Goal: Task Accomplishment & Management: Manage account settings

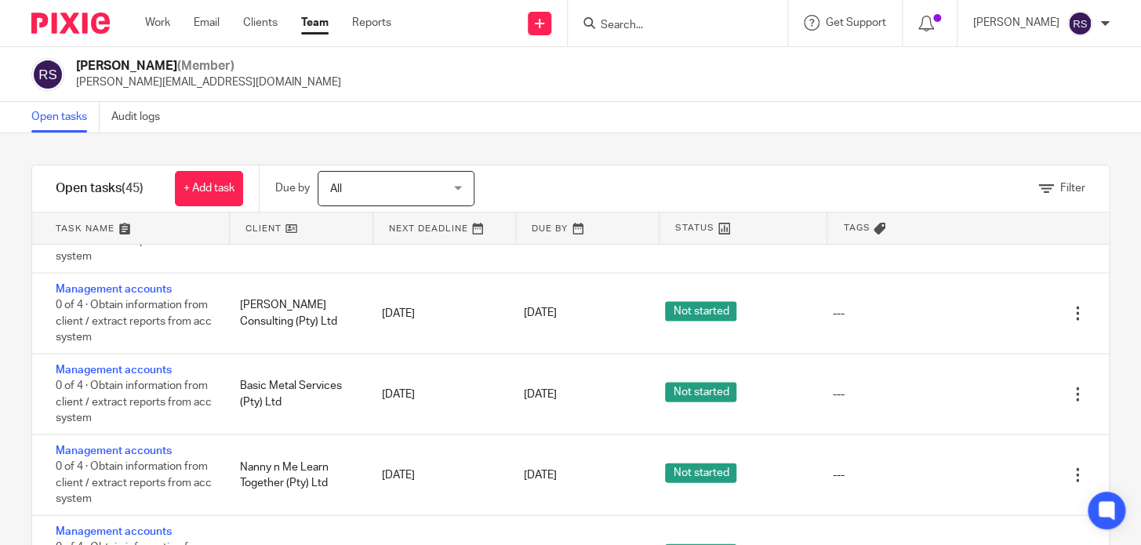
scroll to position [2903, 0]
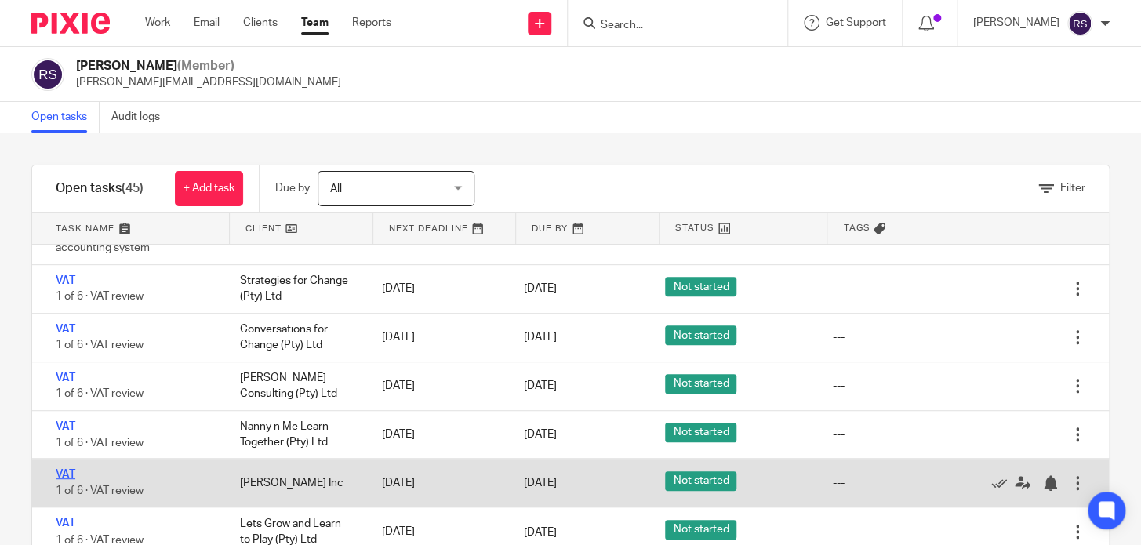
click at [63, 469] on link "VAT" at bounding box center [66, 474] width 20 height 11
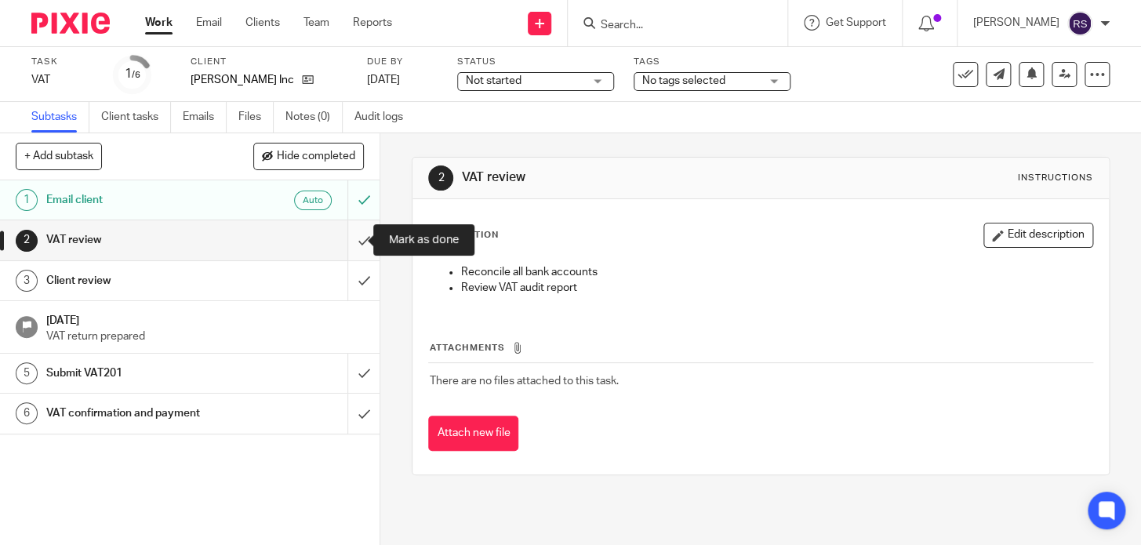
click at [342, 240] on input "submit" at bounding box center [190, 239] width 380 height 39
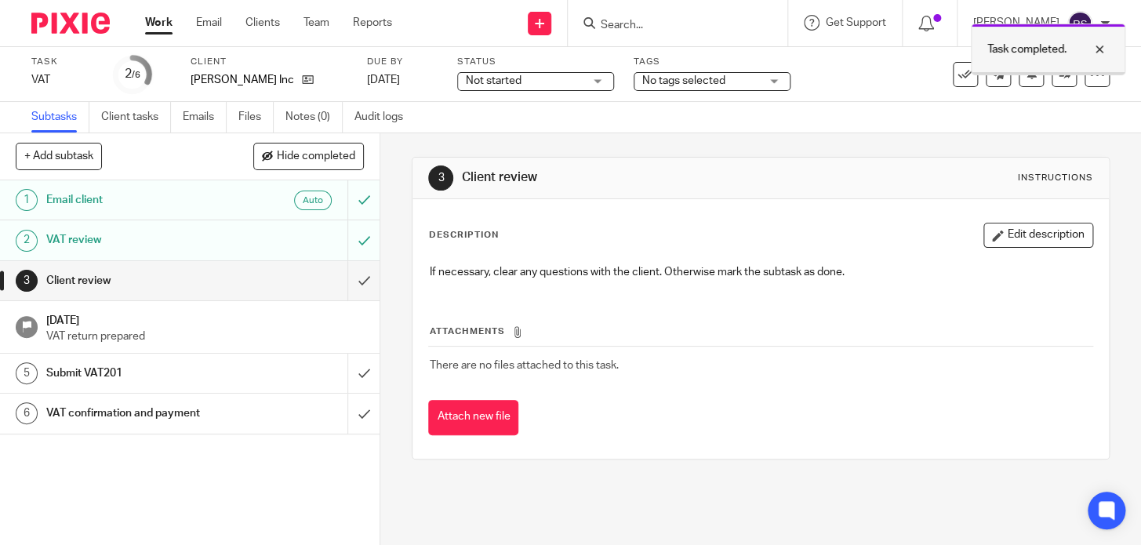
click at [1098, 50] on div at bounding box center [1087, 49] width 42 height 19
click at [255, 23] on link "Clients" at bounding box center [262, 23] width 35 height 16
click at [318, 23] on link "Team" at bounding box center [316, 23] width 26 height 16
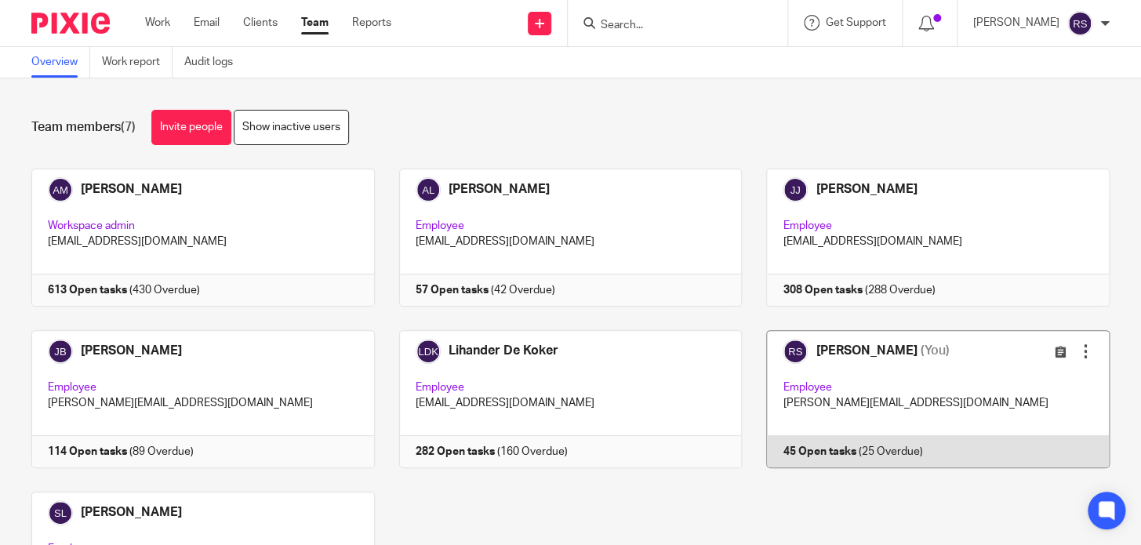
click at [848, 380] on link at bounding box center [926, 399] width 368 height 138
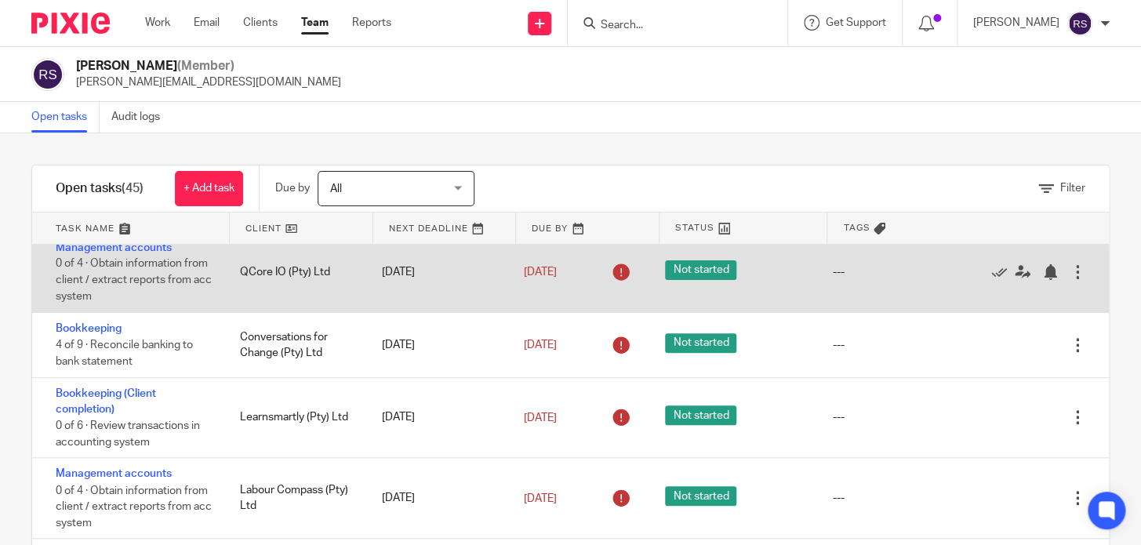
scroll to position [641, 0]
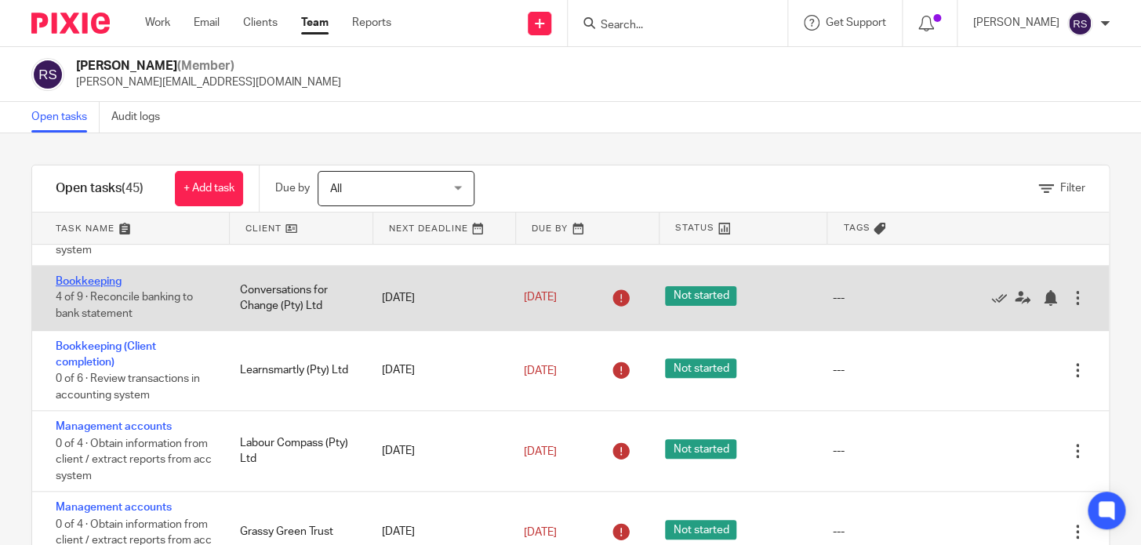
click at [91, 286] on link "Bookkeeping" at bounding box center [89, 281] width 66 height 11
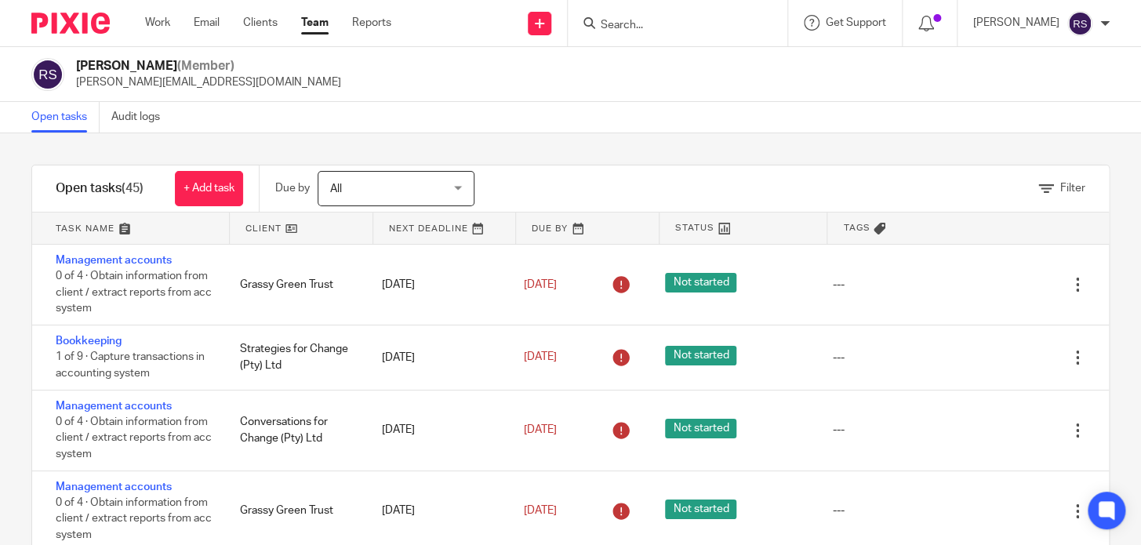
click at [688, 23] on input "Search" at bounding box center [669, 26] width 141 height 14
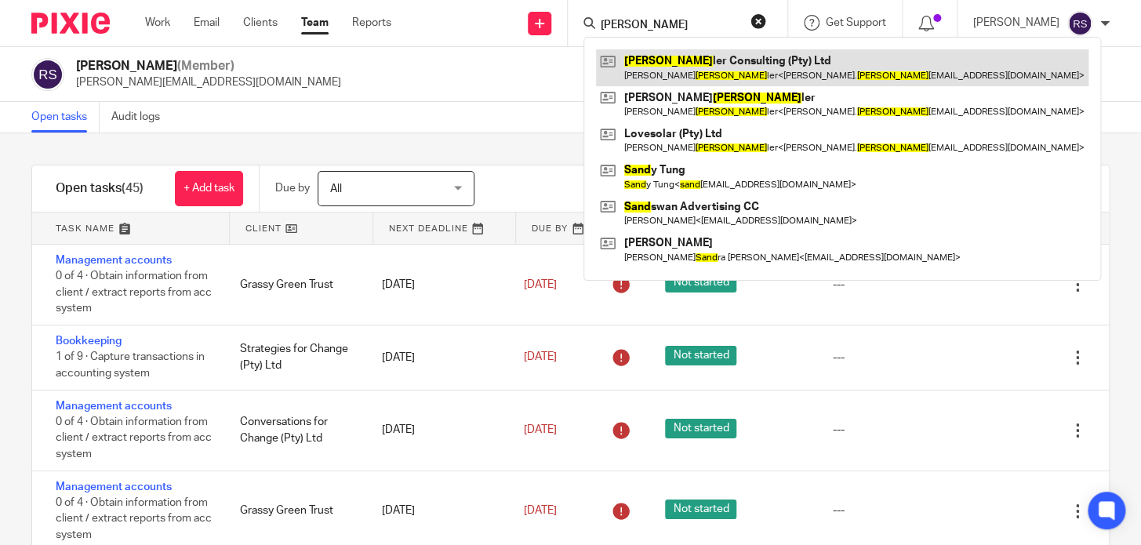
type input "shand"
click at [798, 60] on link at bounding box center [842, 67] width 492 height 36
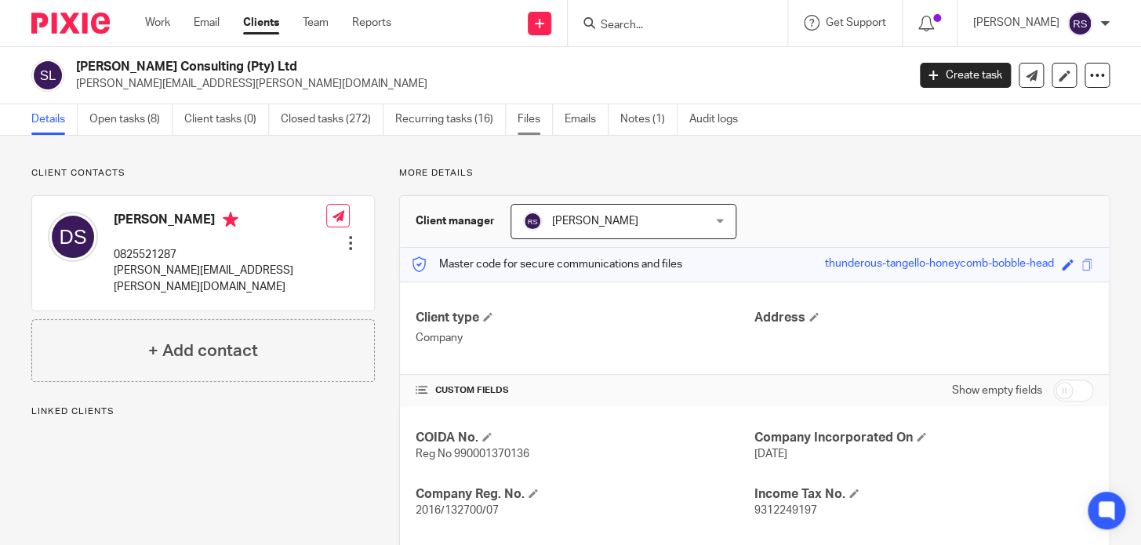
click at [533, 123] on link "Files" at bounding box center [535, 119] width 35 height 31
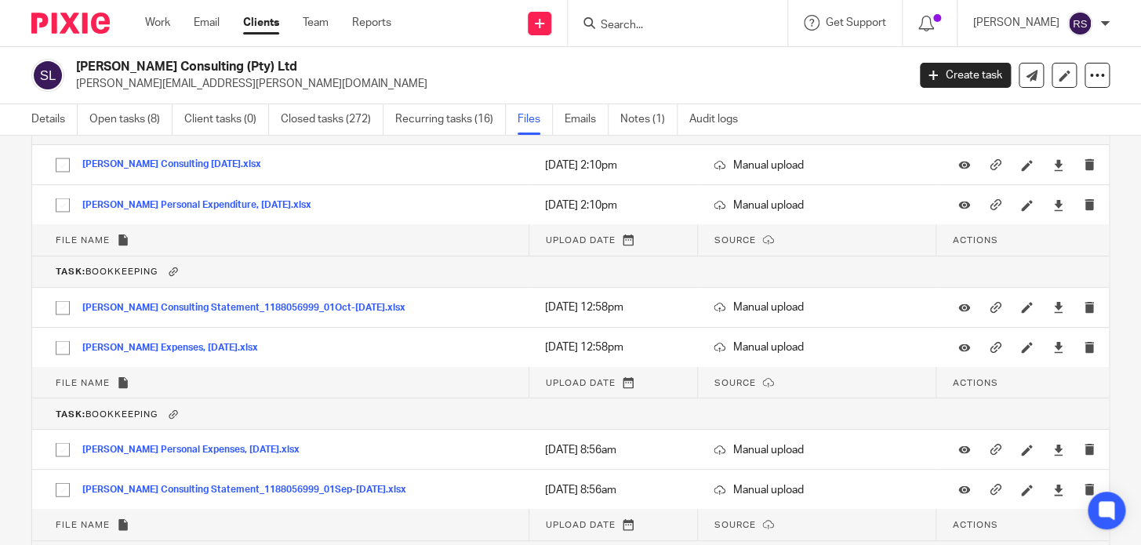
scroll to position [28559, 0]
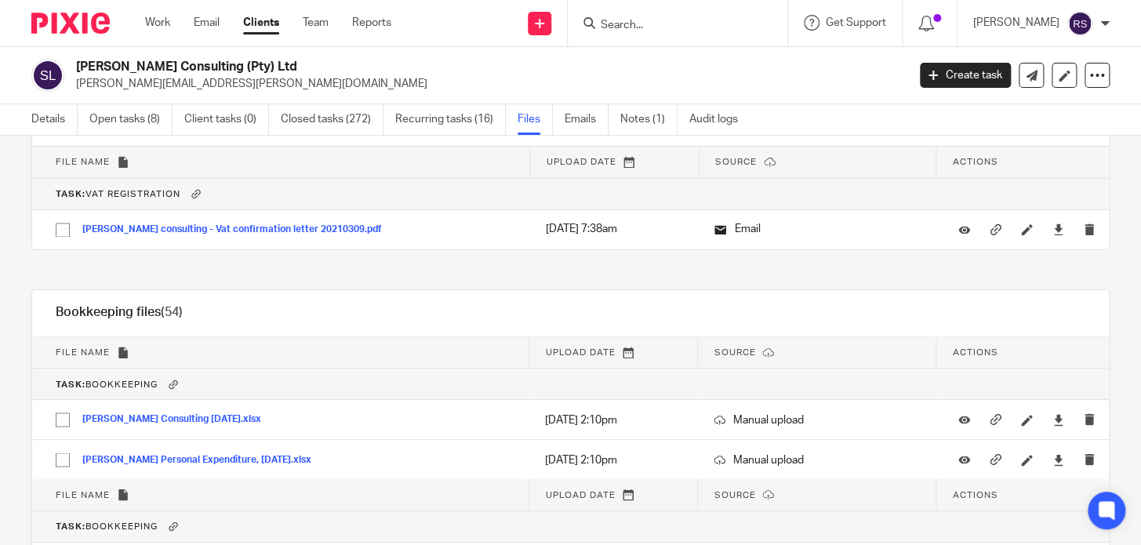
click at [800, 72] on div "Shandler Consulting (Pty) Ltd david.shandler@planet.capital" at bounding box center [486, 75] width 820 height 33
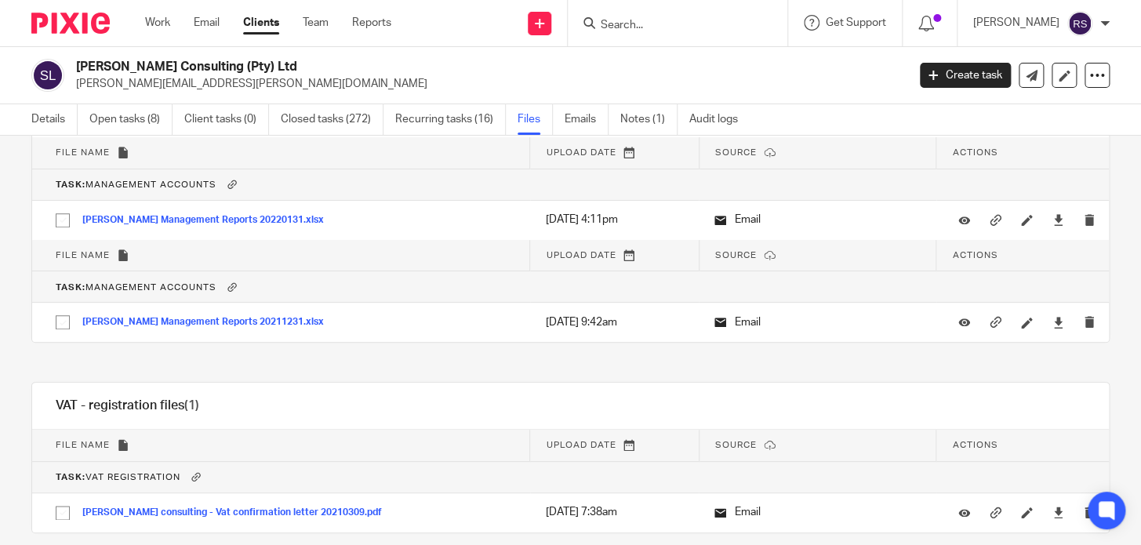
scroll to position [28275, 0]
click at [318, 23] on link "Team" at bounding box center [316, 23] width 26 height 16
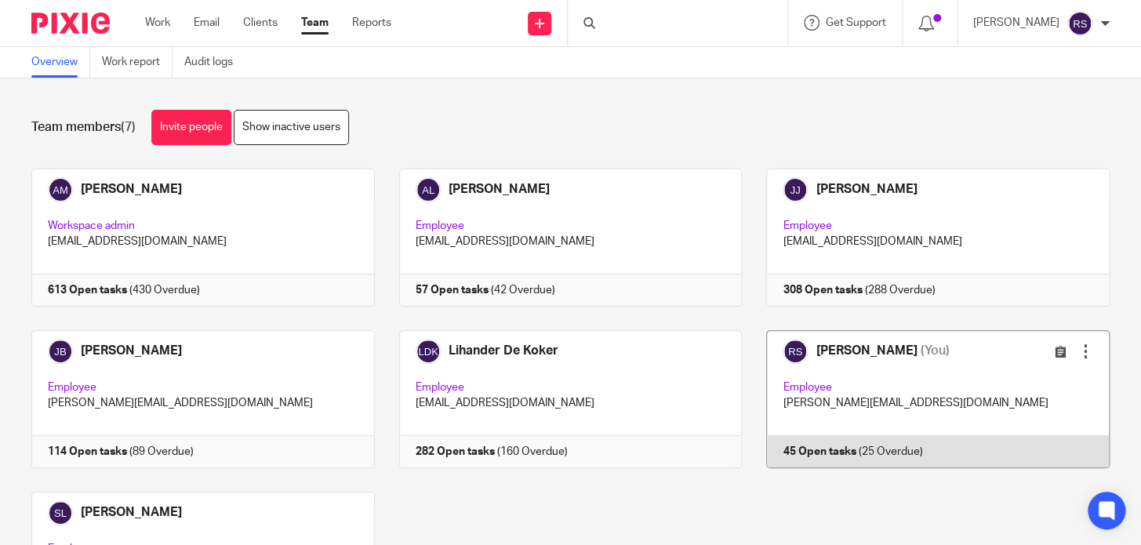
click at [896, 417] on link at bounding box center [926, 399] width 368 height 138
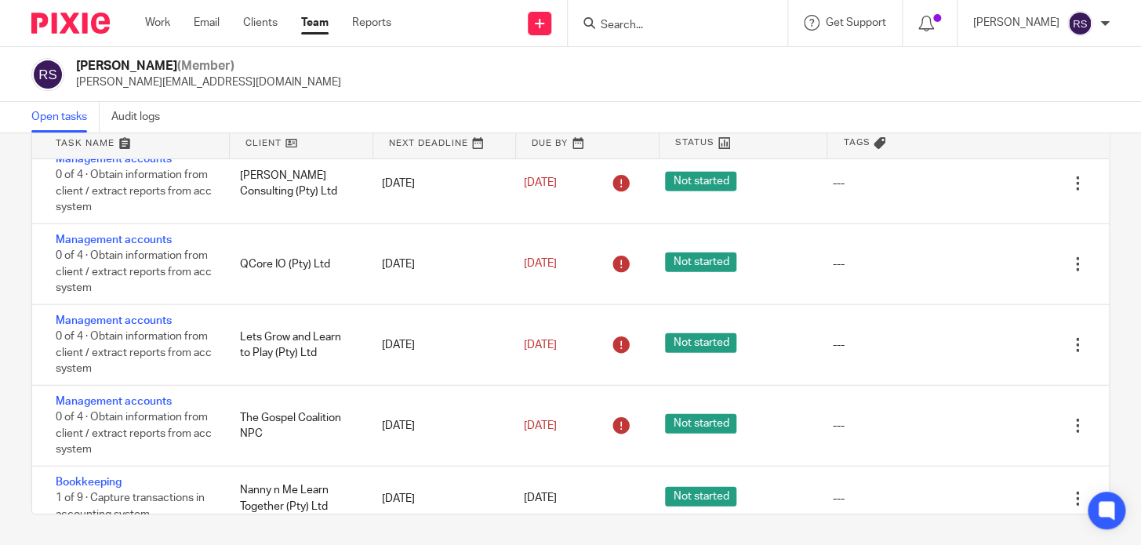
scroll to position [2307, 0]
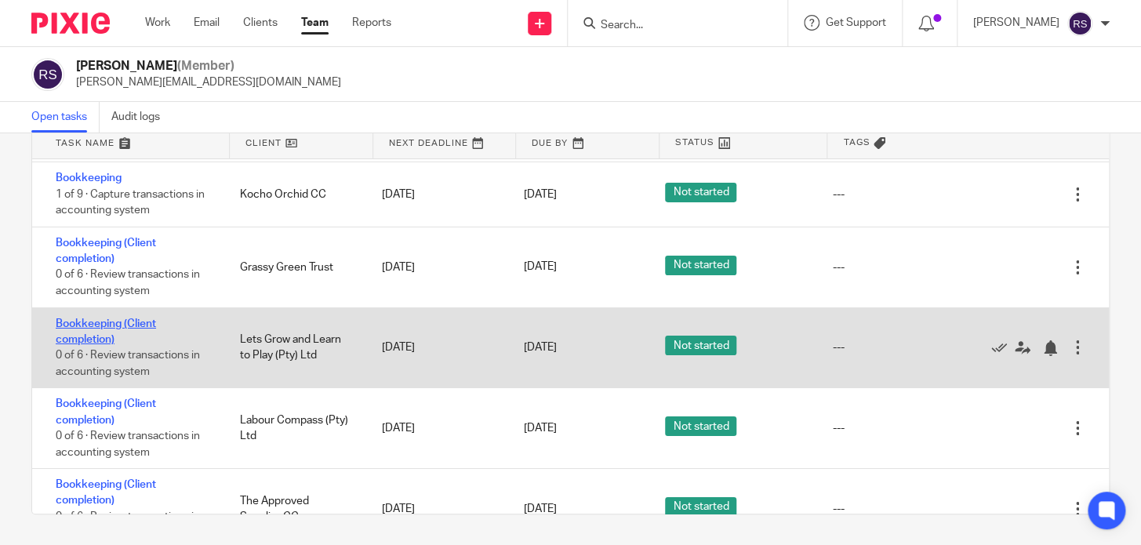
click at [99, 322] on link "Bookkeeping (Client completion)" at bounding box center [106, 331] width 100 height 27
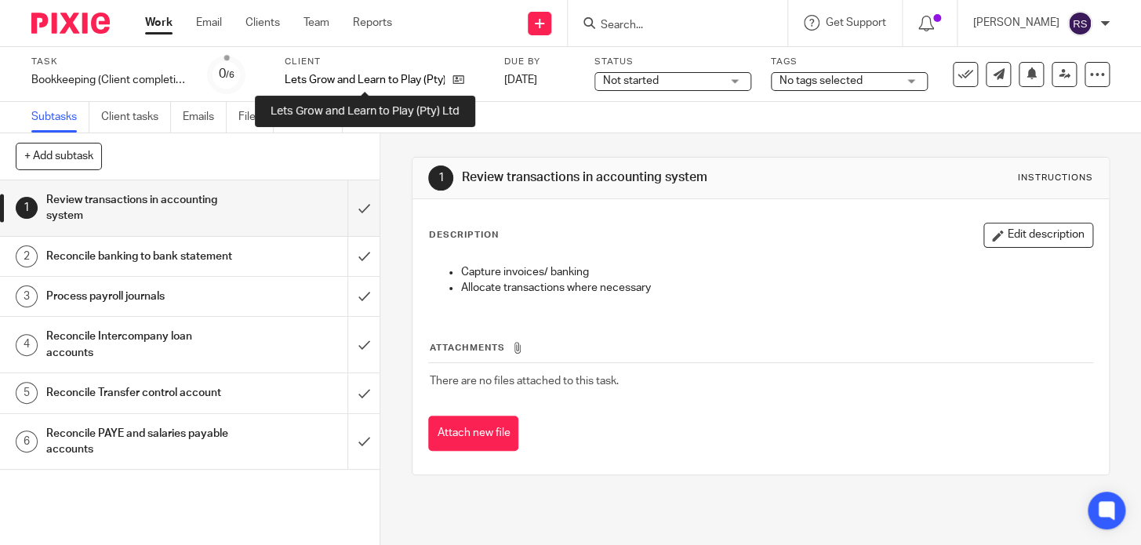
click at [365, 83] on p "Lets Grow and Learn to Play (Pty) Ltd" at bounding box center [365, 80] width 160 height 16
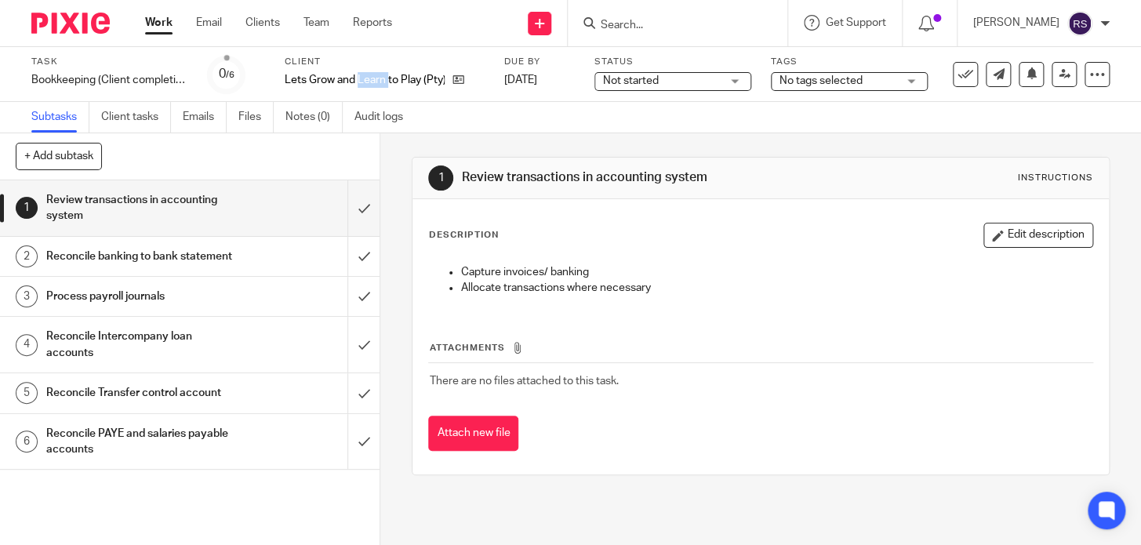
click at [365, 83] on p "Lets Grow and Learn to Play (Pty) Ltd" at bounding box center [365, 80] width 160 height 16
copy div "Lets Grow and Learn to Play (Pty) Ltd"
click at [316, 27] on link "Team" at bounding box center [316, 23] width 26 height 16
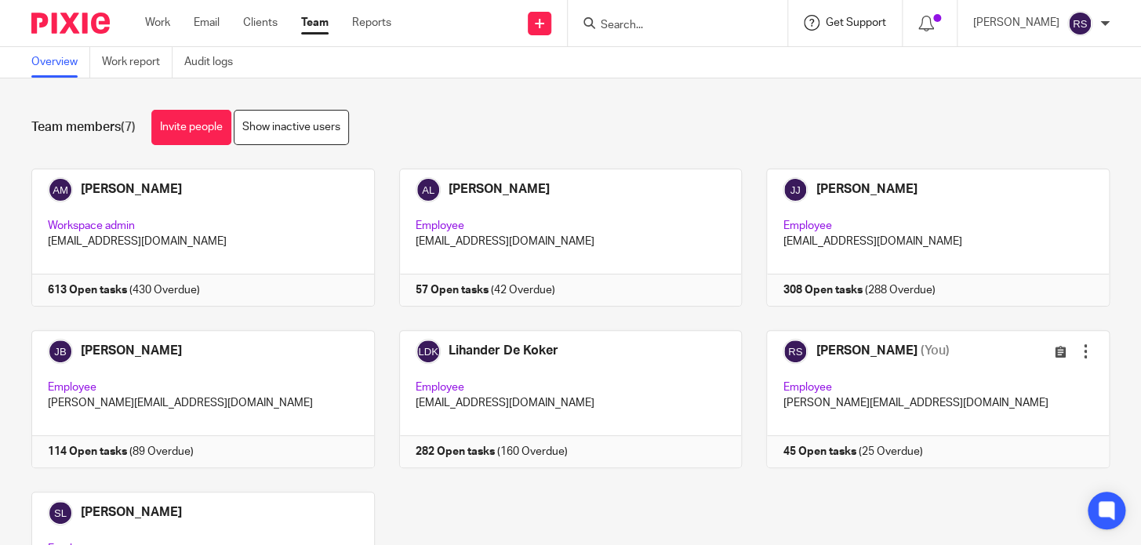
click at [874, 25] on span "Get Support" at bounding box center [856, 22] width 60 height 11
click at [689, 29] on input "Search" at bounding box center [669, 26] width 141 height 14
paste input "Lets Grow and Learn to Play (Pty) Ltd"
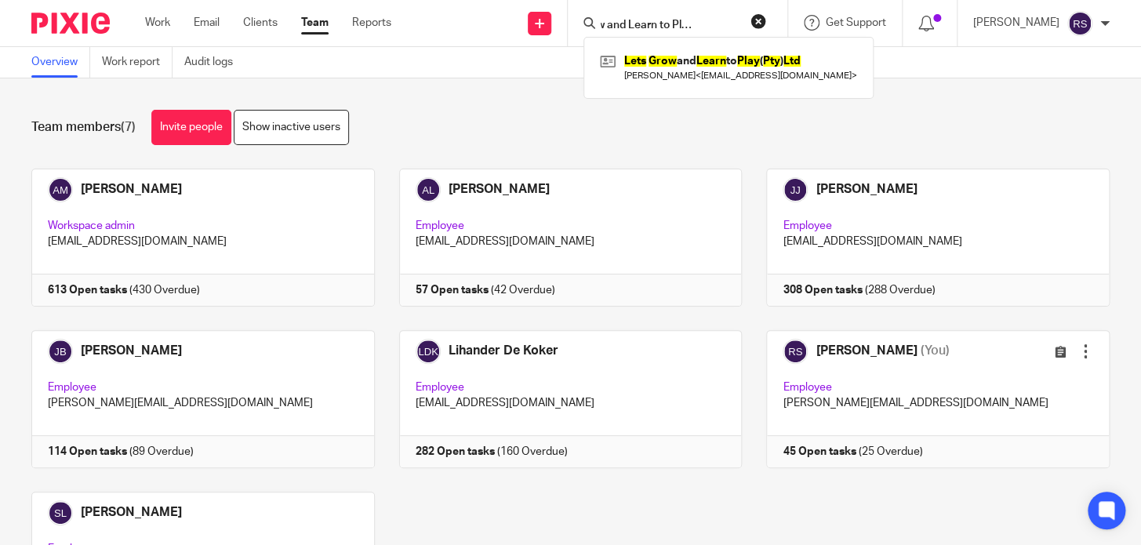
type input "Lets Grow and Learn to Play (Pty) Ltd"
click button "submit" at bounding box center [0, 0] width 0 height 0
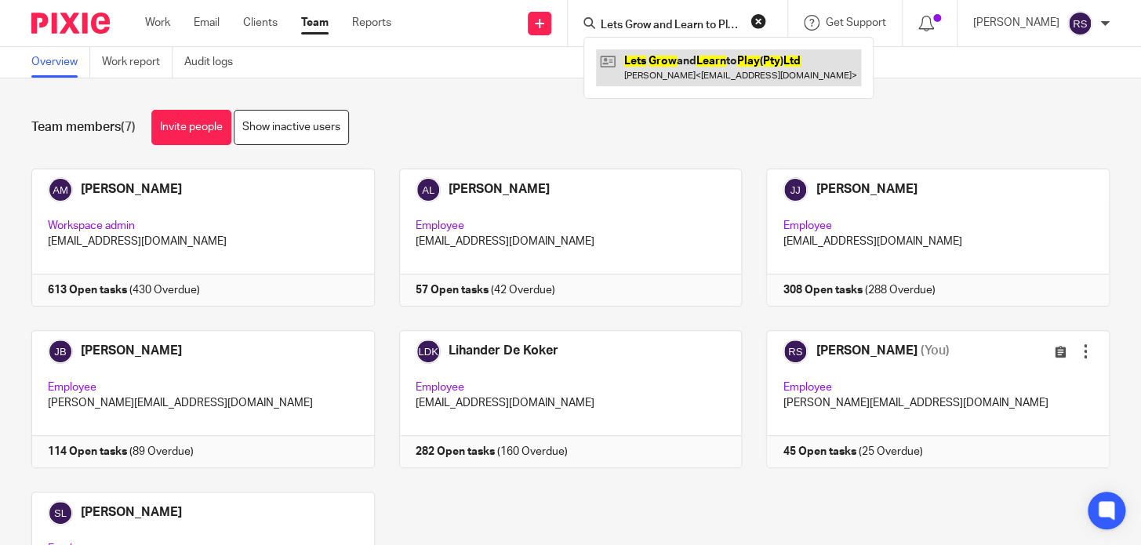
click at [698, 69] on link at bounding box center [728, 67] width 265 height 36
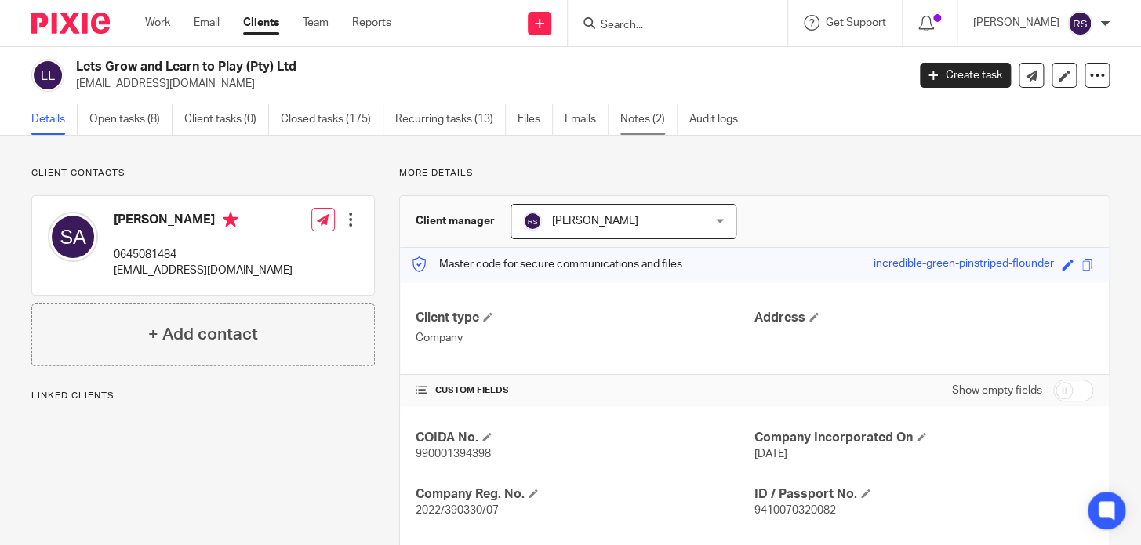
click at [646, 125] on link "Notes (2)" at bounding box center [648, 119] width 57 height 31
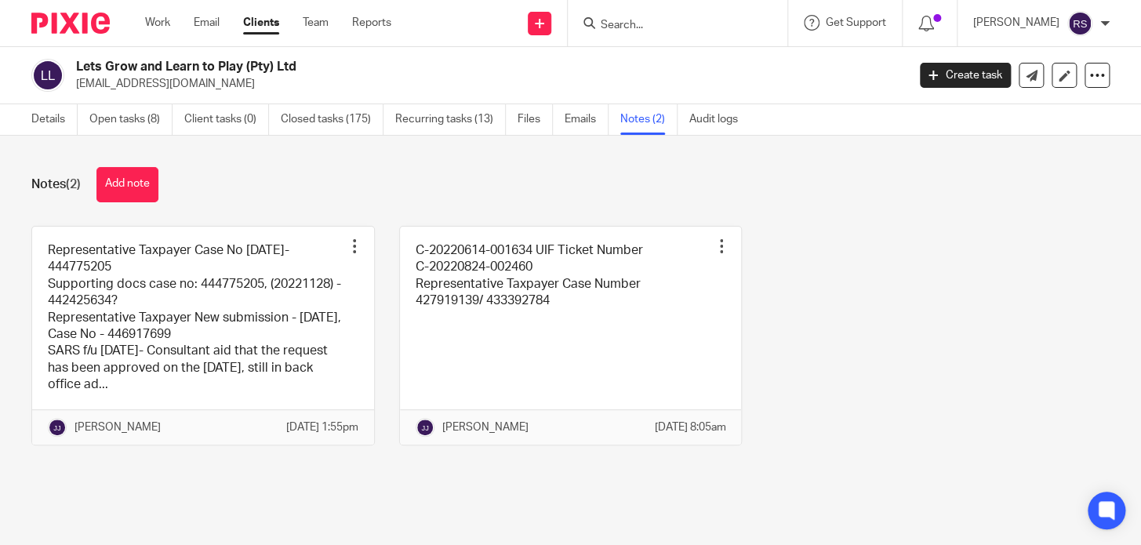
drag, startPoint x: 204, startPoint y: 86, endPoint x: 75, endPoint y: 83, distance: 128.6
click at [76, 83] on p "sinead@nannynme.co.za" at bounding box center [486, 84] width 820 height 16
copy p "sinead@nannynme.co.za"
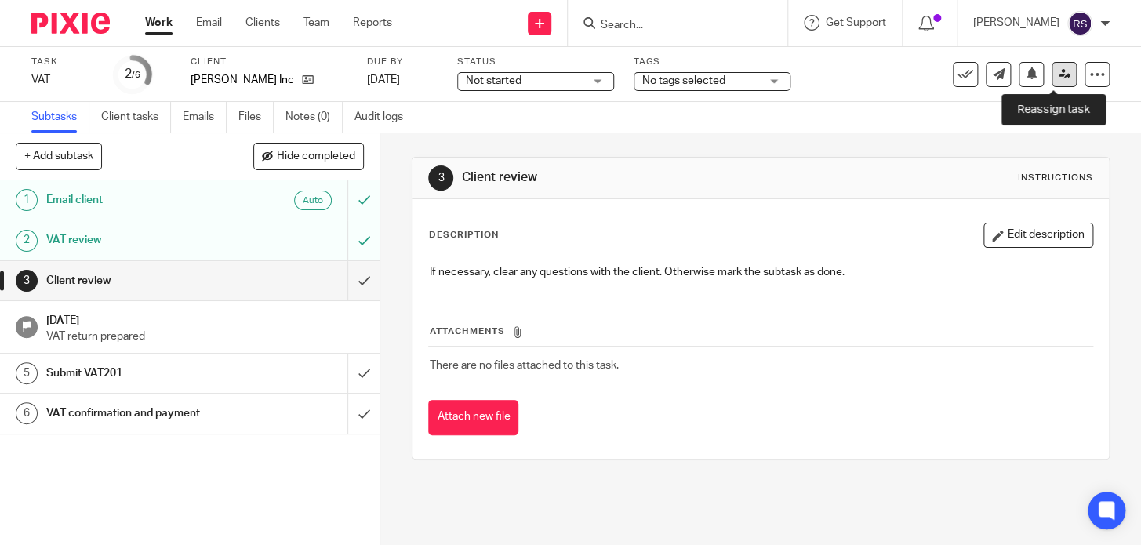
click at [1059, 78] on icon at bounding box center [1065, 74] width 12 height 12
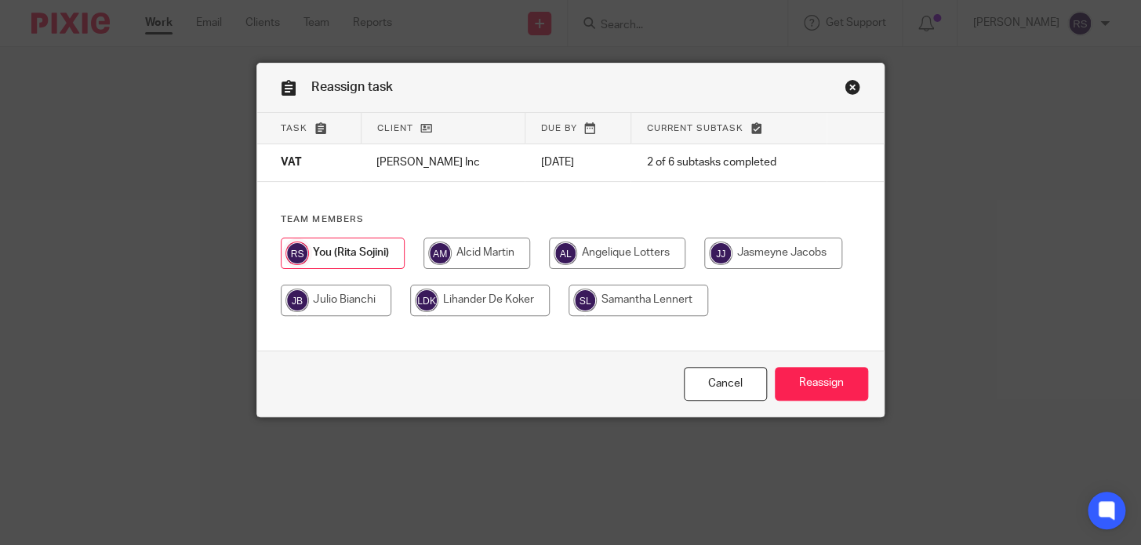
click at [619, 266] on input "radio" at bounding box center [617, 253] width 136 height 31
radio input "true"
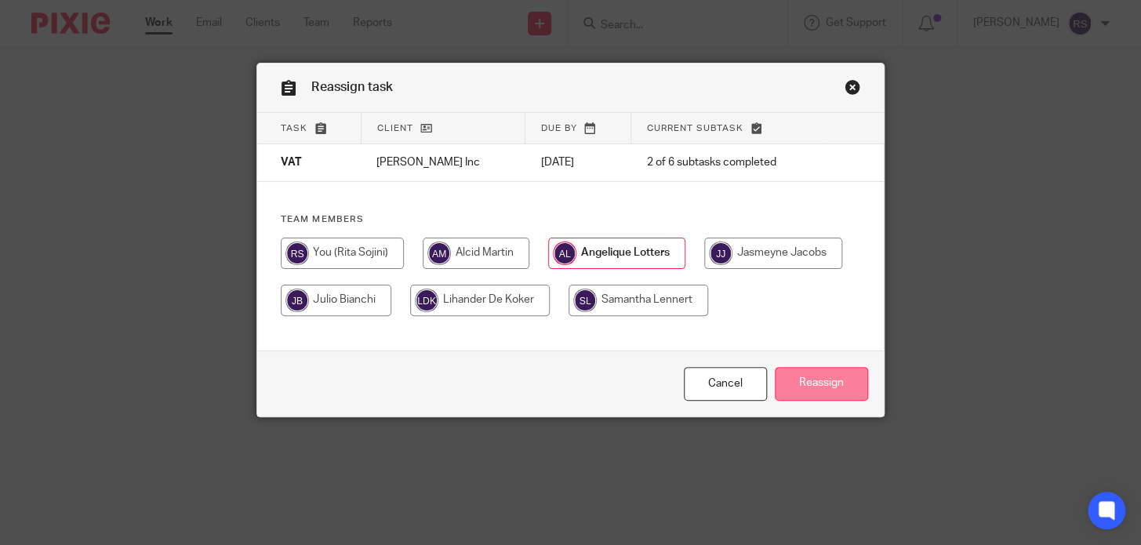
click at [805, 401] on input "Reassign" at bounding box center [821, 384] width 93 height 34
